Goal: Task Accomplishment & Management: Manage account settings

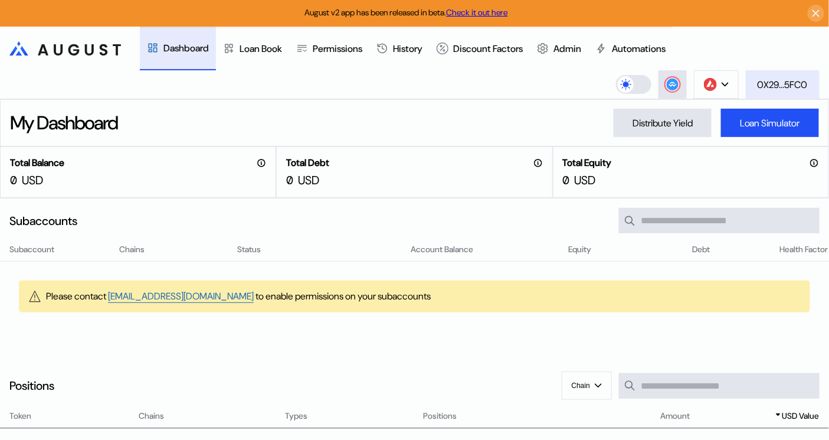
click at [795, 81] on div "0X29...5FC0" at bounding box center [783, 85] width 50 height 12
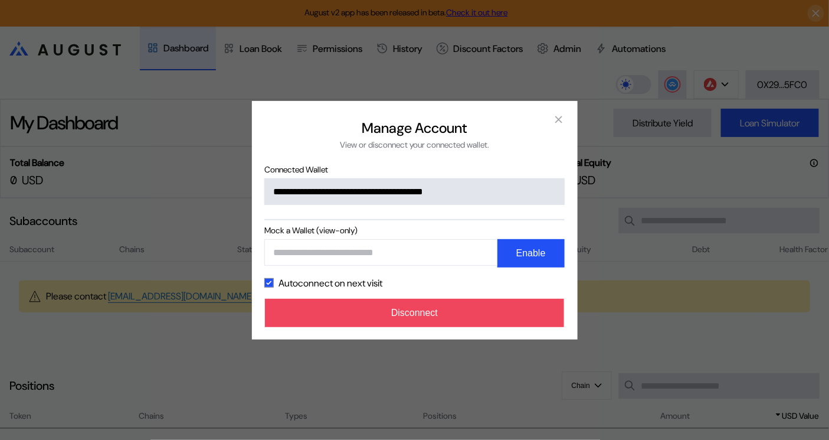
click at [674, 39] on div "**********" at bounding box center [414, 220] width 829 height 440
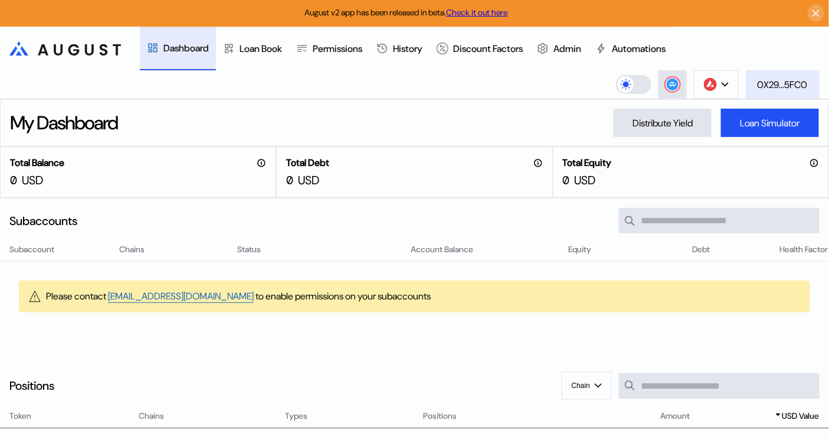
click at [772, 80] on div "0X29...5FC0" at bounding box center [783, 85] width 50 height 12
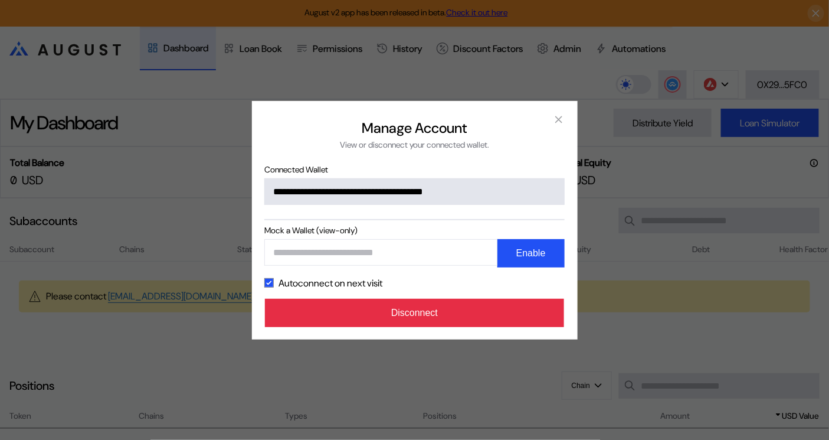
click at [465, 322] on button "Disconnect" at bounding box center [415, 313] width 300 height 28
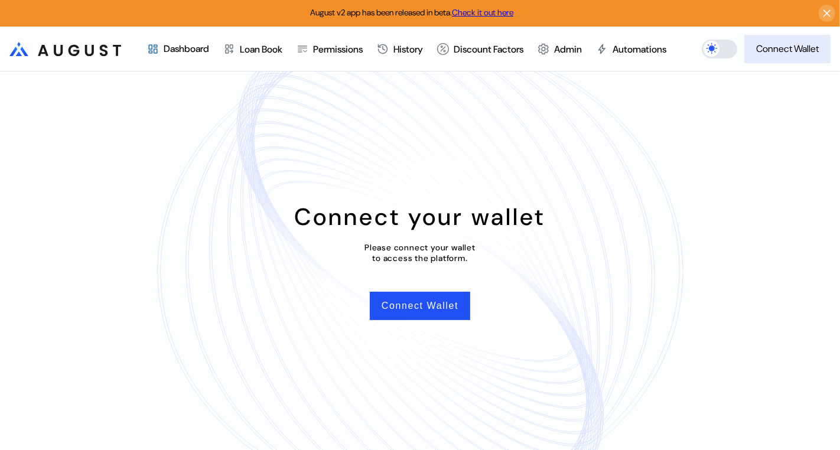
click at [782, 38] on button "Connect Wallet" at bounding box center [787, 49] width 86 height 28
click at [315, 191] on div "Connect your wallet Please connect your wallet to access the platform. Connect …" at bounding box center [420, 260] width 840 height 378
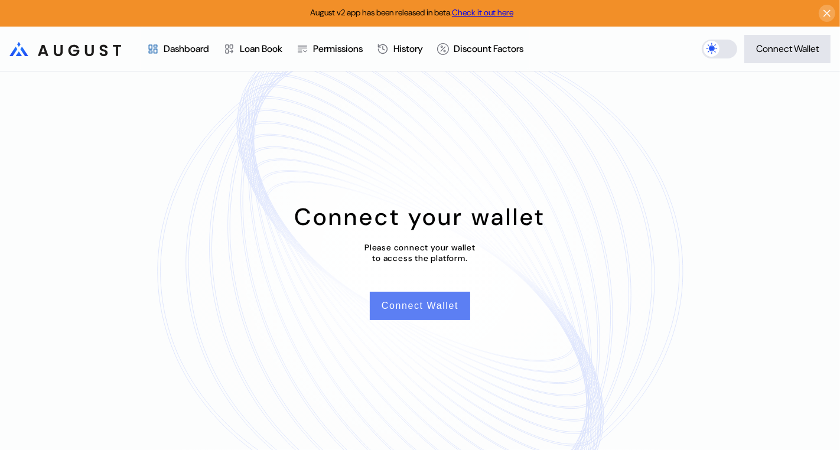
click at [420, 314] on button "Connect Wallet" at bounding box center [420, 306] width 100 height 28
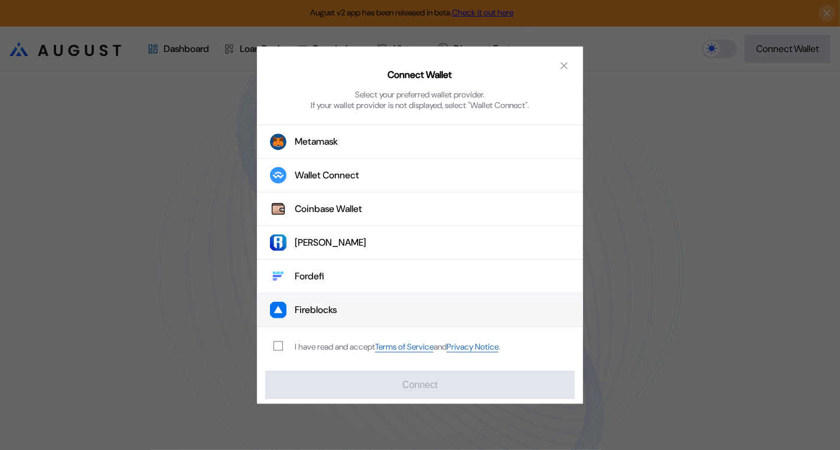
click at [341, 317] on button "Fireblocks" at bounding box center [420, 310] width 326 height 34
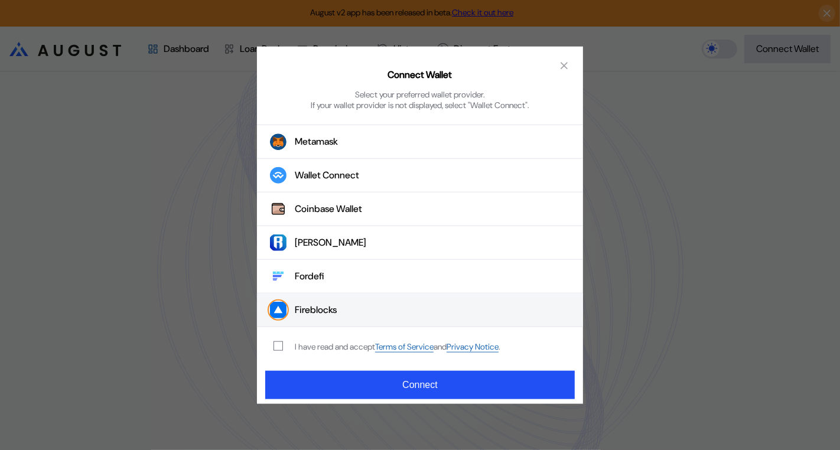
click at [321, 357] on div "I have read and accept Terms of Service and Privacy Notice ." at bounding box center [384, 346] width 255 height 39
click at [329, 347] on div "I have read and accept Terms of Service and Privacy Notice ." at bounding box center [397, 346] width 205 height 11
click at [279, 344] on span "modal" at bounding box center [278, 346] width 8 height 8
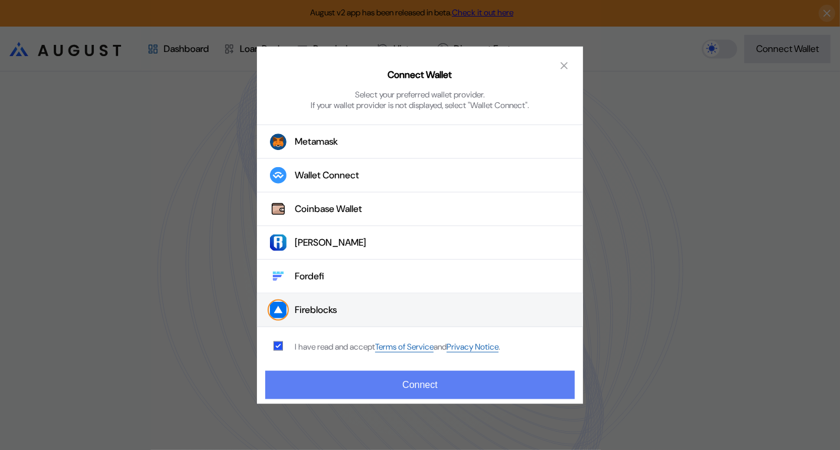
click at [322, 391] on button "Connect" at bounding box center [419, 384] width 309 height 28
click at [452, 384] on button "Connect" at bounding box center [419, 384] width 309 height 28
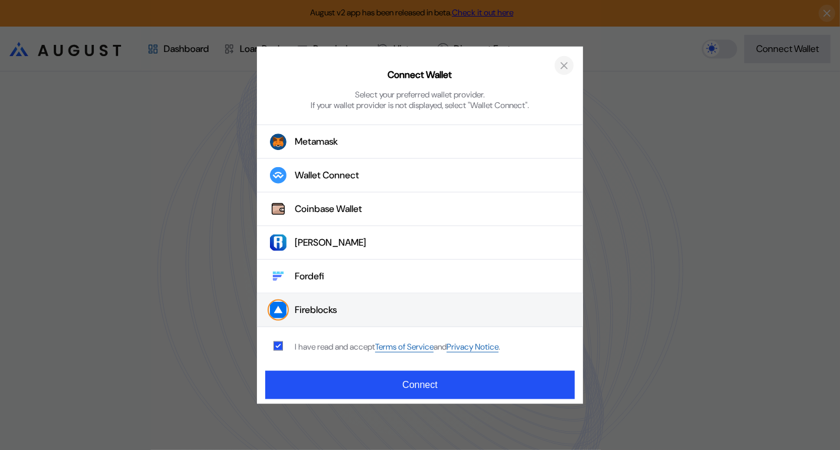
click at [566, 67] on icon "close modal" at bounding box center [564, 65] width 12 height 12
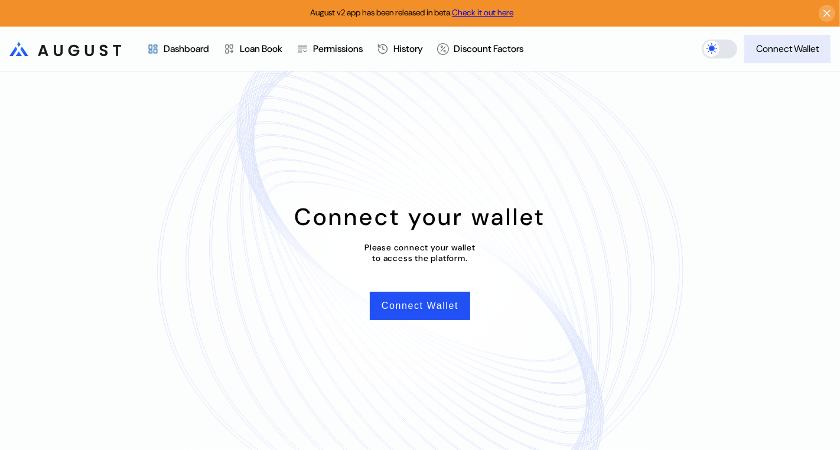
click at [795, 41] on button "Connect Wallet" at bounding box center [787, 49] width 86 height 28
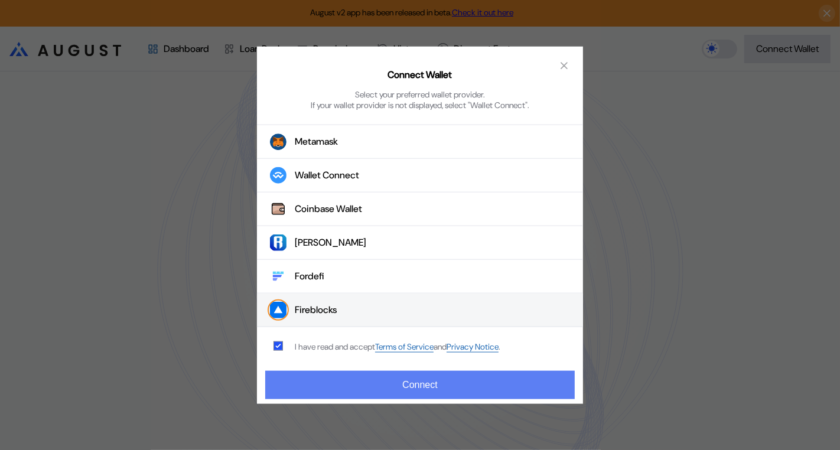
click at [398, 385] on button "Connect" at bounding box center [419, 384] width 309 height 28
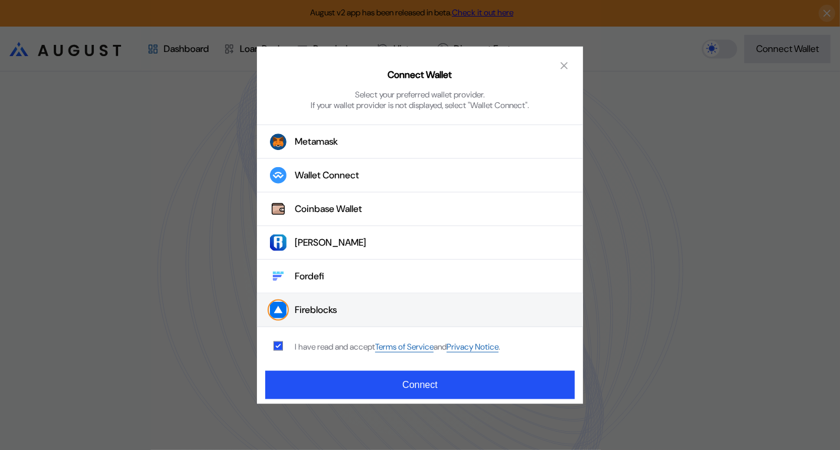
click at [645, 30] on div "Connect Wallet Select your preferred wallet provider. If your wallet provider i…" at bounding box center [420, 225] width 840 height 450
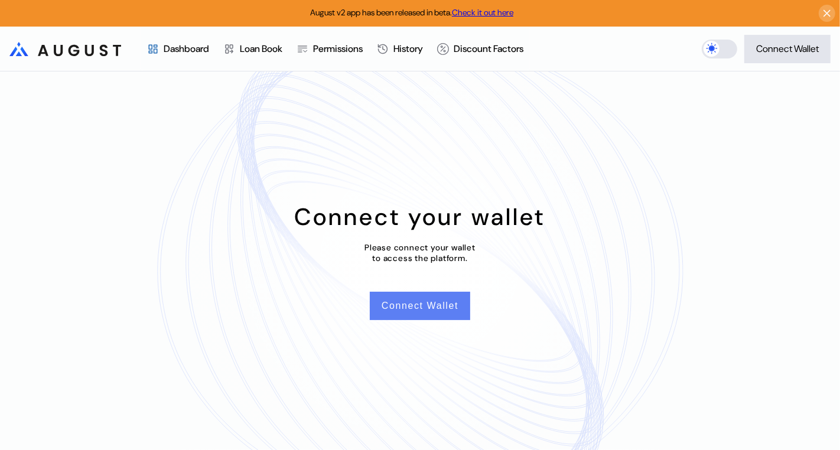
click at [434, 315] on button "Connect Wallet" at bounding box center [420, 306] width 100 height 28
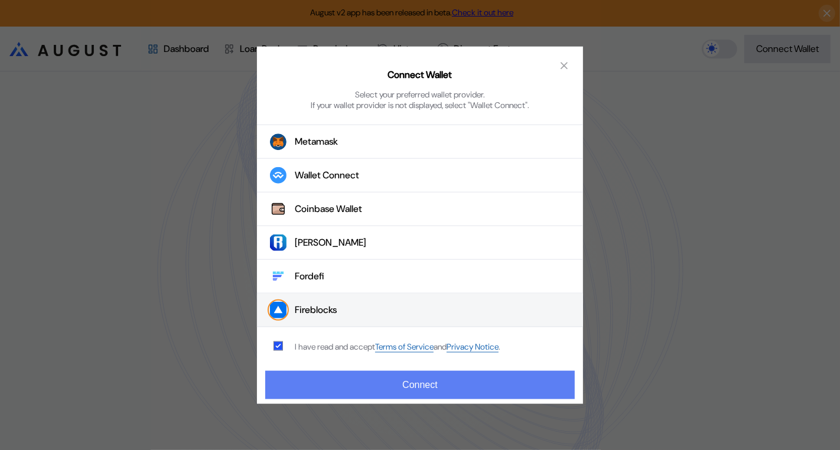
click at [383, 383] on button "Connect" at bounding box center [419, 384] width 309 height 28
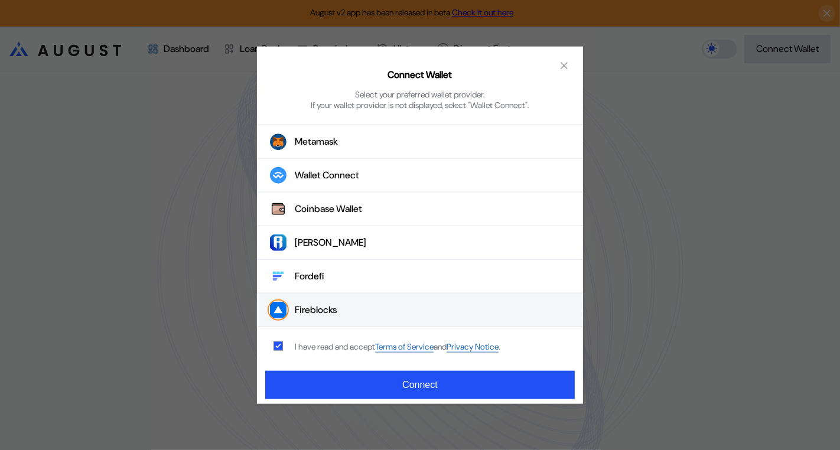
click at [510, 69] on div "Connect Wallet Select your preferred wallet provider. If your wallet provider i…" at bounding box center [420, 81] width 326 height 68
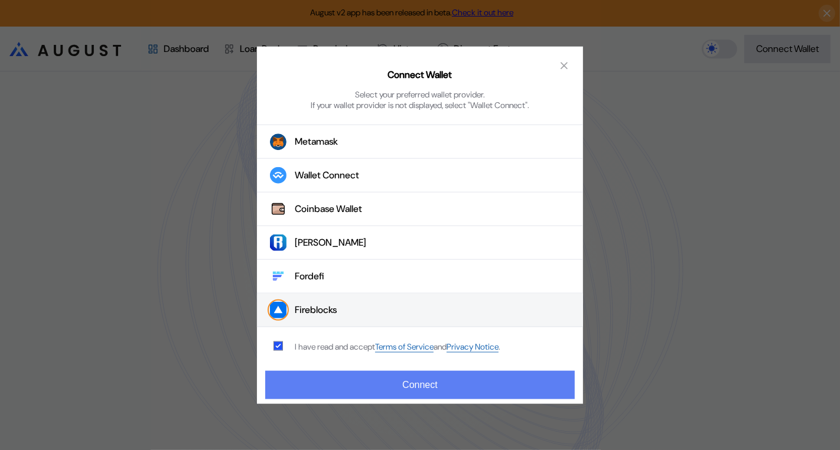
click at [483, 381] on button "Connect" at bounding box center [419, 384] width 309 height 28
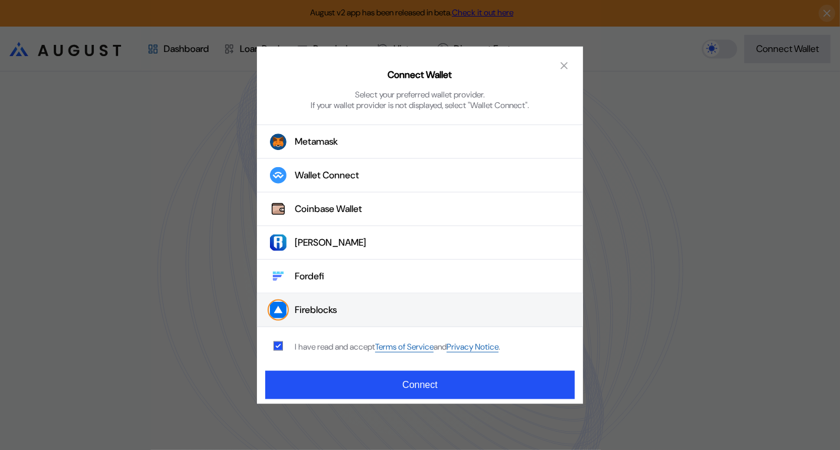
click at [652, 179] on div "Connect Wallet Select your preferred wallet provider. If your wallet provider i…" at bounding box center [420, 225] width 840 height 450
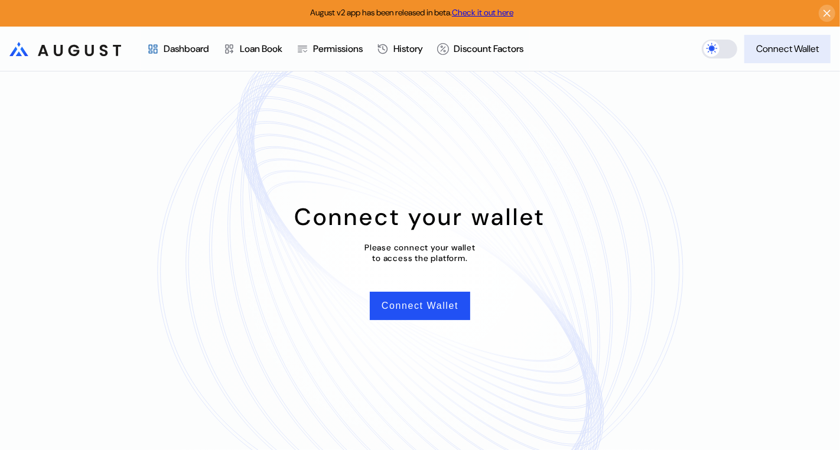
click at [777, 59] on button "Connect Wallet" at bounding box center [787, 49] width 86 height 28
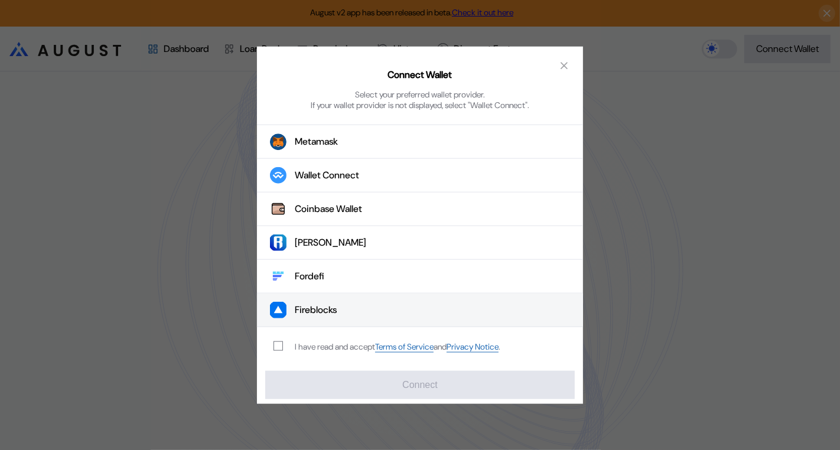
click at [359, 304] on button "Fireblocks" at bounding box center [420, 310] width 326 height 34
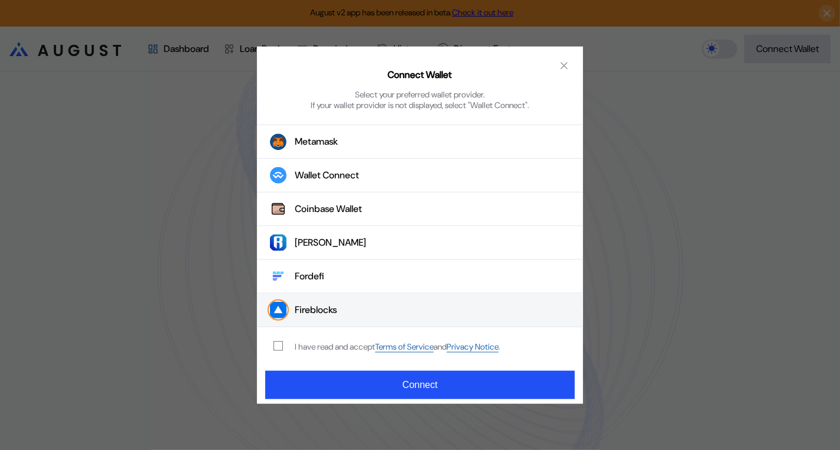
click at [335, 344] on div "I have read and accept Terms of Service and Privacy Notice ." at bounding box center [397, 346] width 205 height 11
click at [276, 345] on span "modal" at bounding box center [278, 346] width 8 height 8
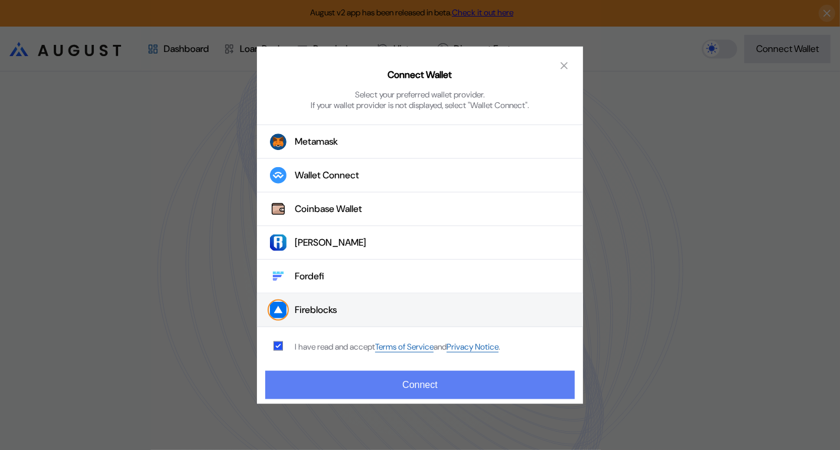
click at [329, 380] on button "Connect" at bounding box center [419, 384] width 309 height 28
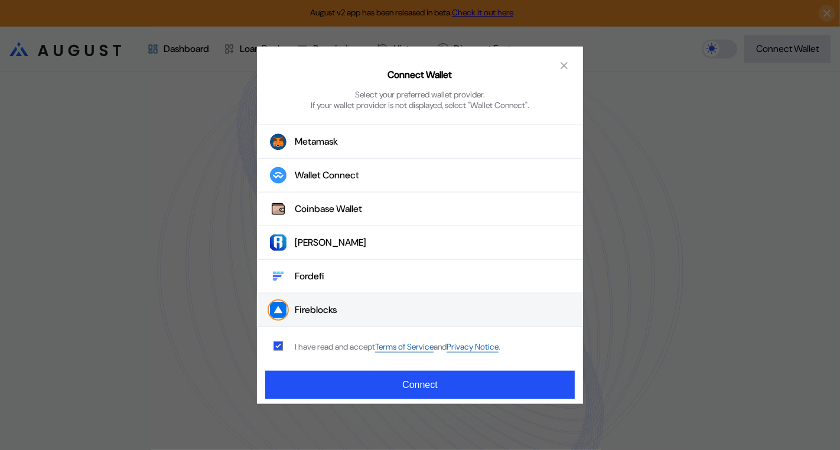
click at [500, 83] on div "Connect Wallet Select your preferred wallet provider. If your wallet provider i…" at bounding box center [420, 81] width 326 height 68
click at [563, 66] on icon "close modal" at bounding box center [564, 66] width 6 height 6
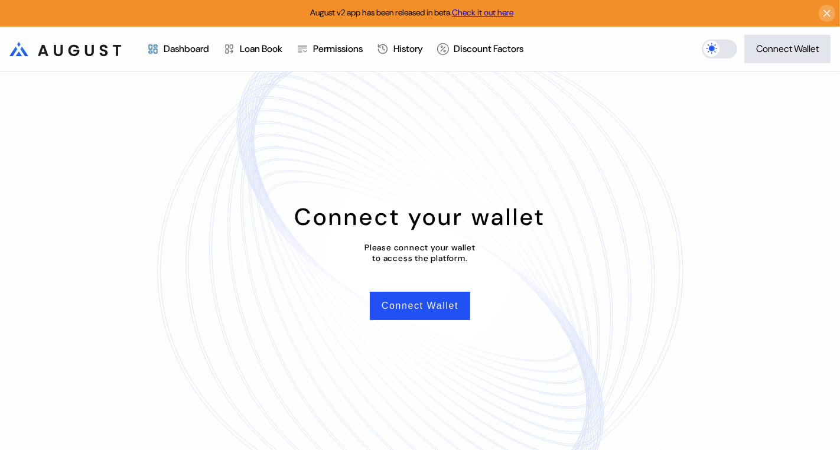
click at [493, 9] on link "Check it out here" at bounding box center [482, 12] width 61 height 11
